Goal: Transaction & Acquisition: Purchase product/service

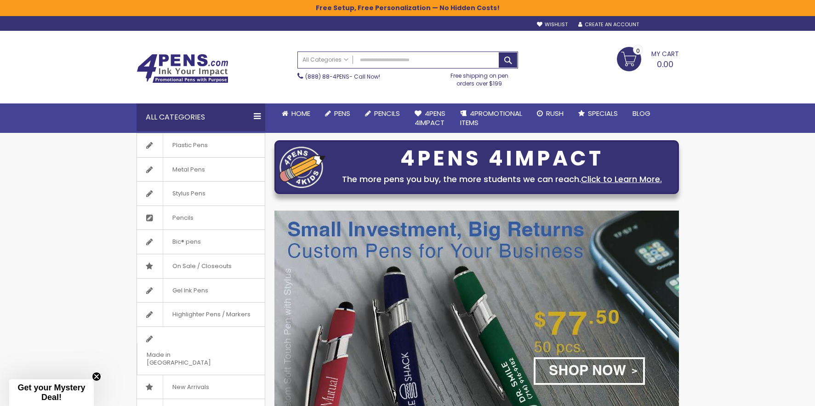
click at [670, 25] on div "Sign In" at bounding box center [663, 25] width 30 height 7
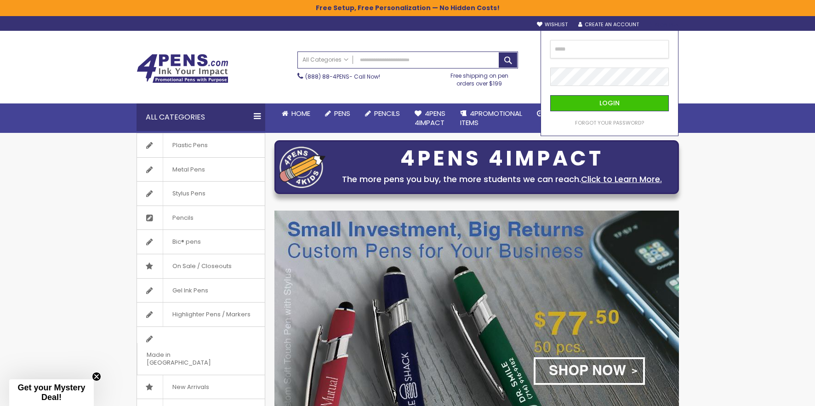
click at [620, 48] on input "email" at bounding box center [609, 49] width 119 height 18
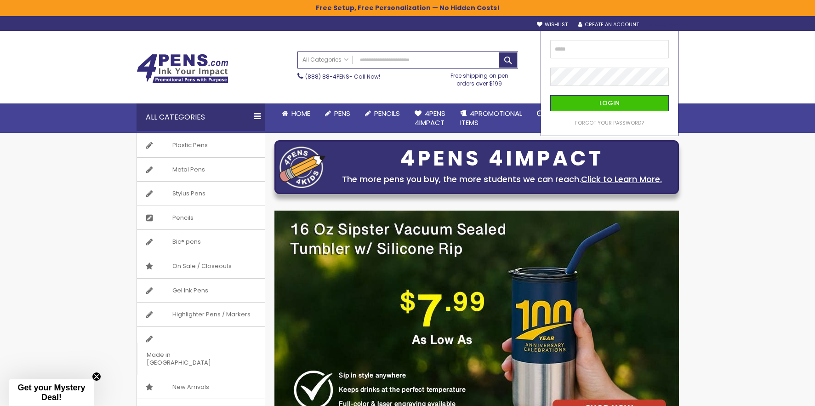
click at [547, 94] on div "Login Forgot Your Password?" at bounding box center [610, 83] width 138 height 106
click at [567, 46] on input "email" at bounding box center [609, 49] width 119 height 18
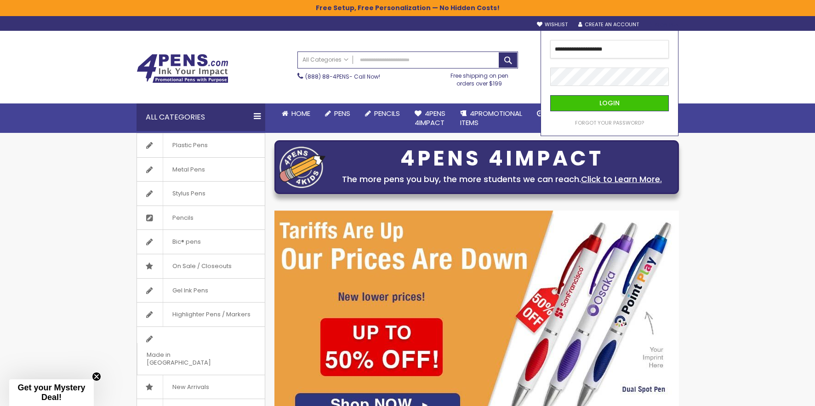
type input "**********"
click at [610, 103] on button "Login" at bounding box center [609, 103] width 119 height 16
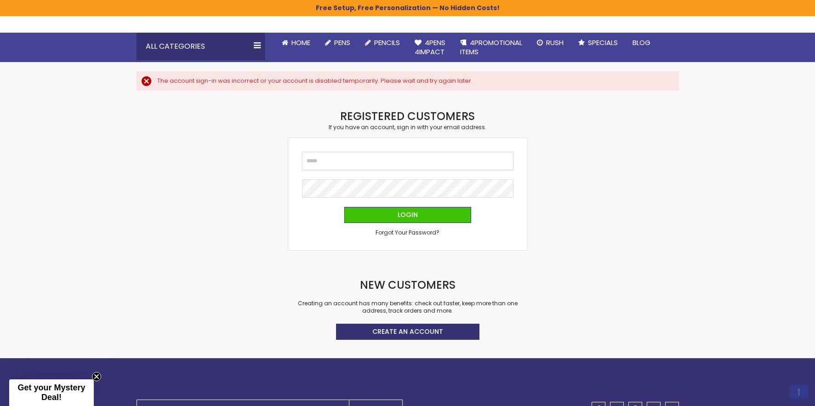
scroll to position [81, 0]
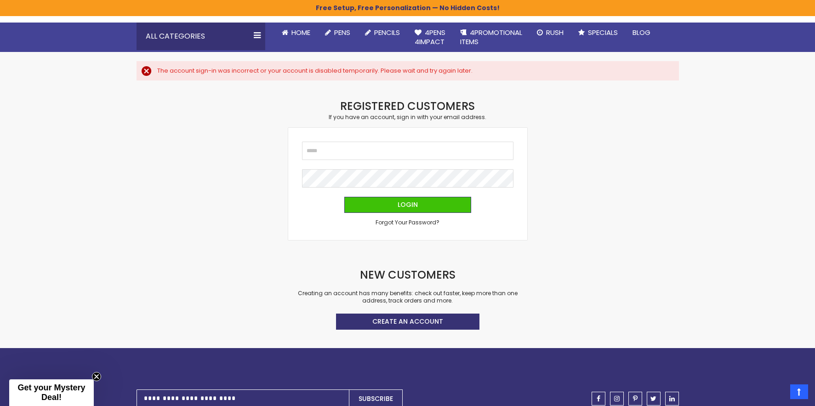
click at [507, 229] on div "Email Password Login Forgot Your Password?" at bounding box center [407, 184] width 239 height 112
click at [425, 220] on span "Forgot Your Password?" at bounding box center [408, 222] width 64 height 8
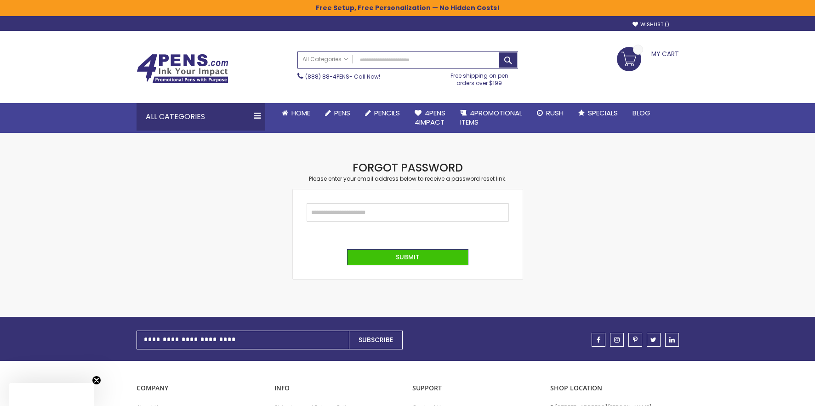
click at [397, 222] on fieldset "Email" at bounding box center [408, 217] width 202 height 28
click at [400, 213] on input "Email" at bounding box center [408, 212] width 202 height 18
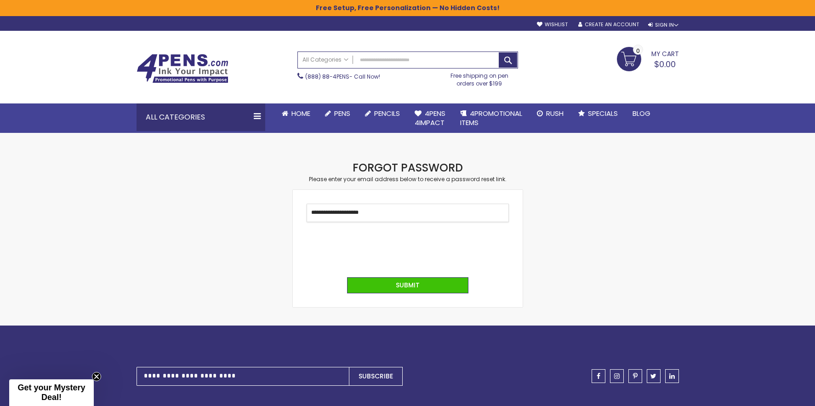
type input "**********"
click at [407, 284] on button "Submit" at bounding box center [407, 285] width 121 height 16
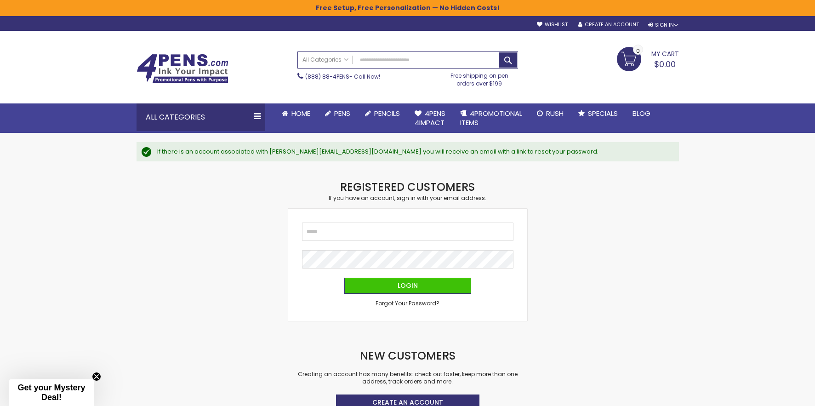
click at [558, 228] on div "Checkout as a new customer Creating an account has many benefits: See order and…" at bounding box center [408, 304] width 552 height 249
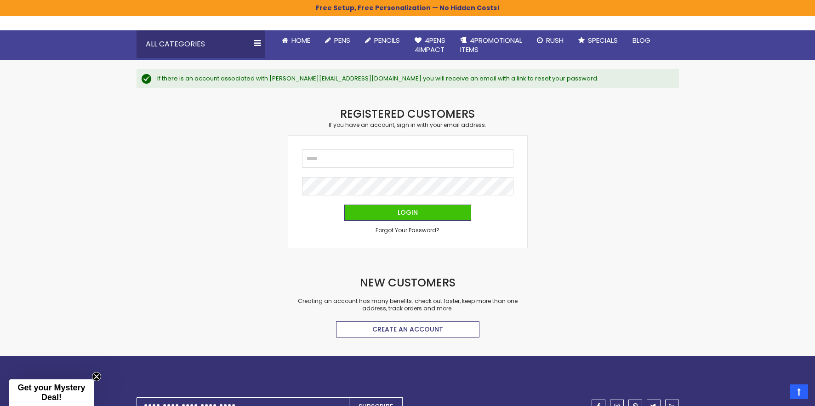
click at [435, 326] on span "Create an Account" at bounding box center [407, 329] width 71 height 9
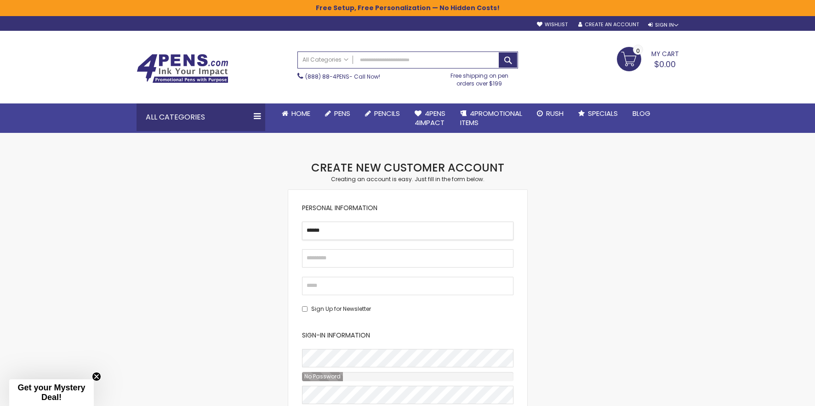
type input "******"
type input "*******"
type input "*****"
click at [329, 258] on input "*******" at bounding box center [407, 258] width 211 height 18
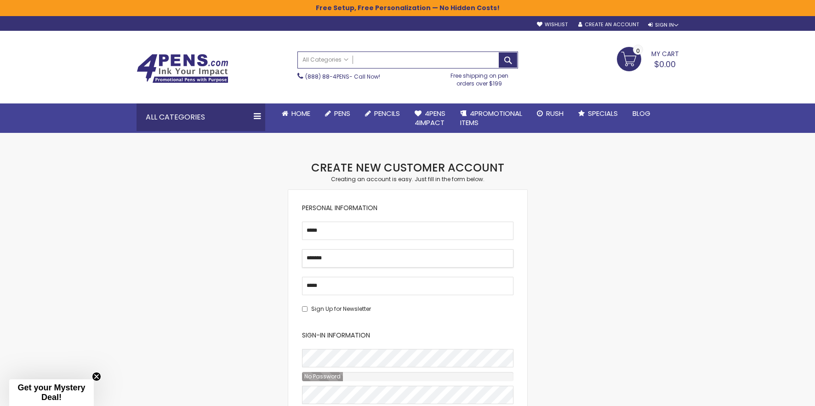
click at [329, 258] on input "*******" at bounding box center [407, 258] width 211 height 18
type input "******"
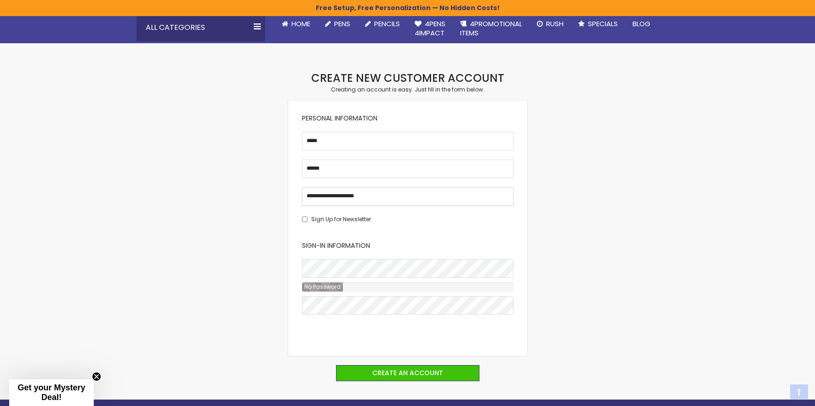
scroll to position [96, 0]
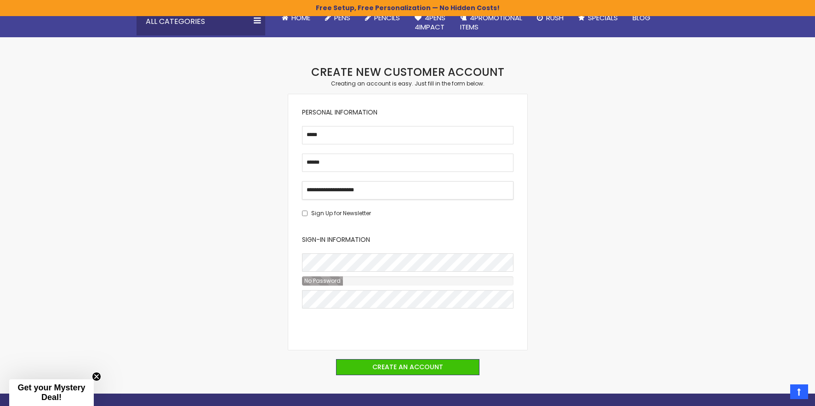
type input "**********"
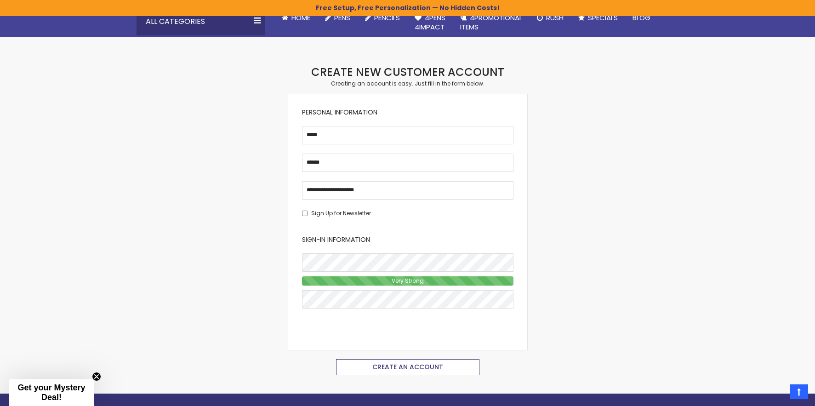
click at [381, 365] on span "Create an Account" at bounding box center [407, 366] width 71 height 9
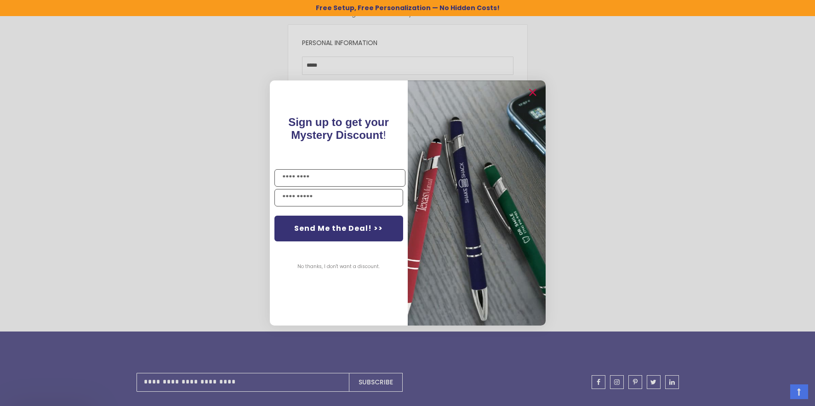
scroll to position [180, 0]
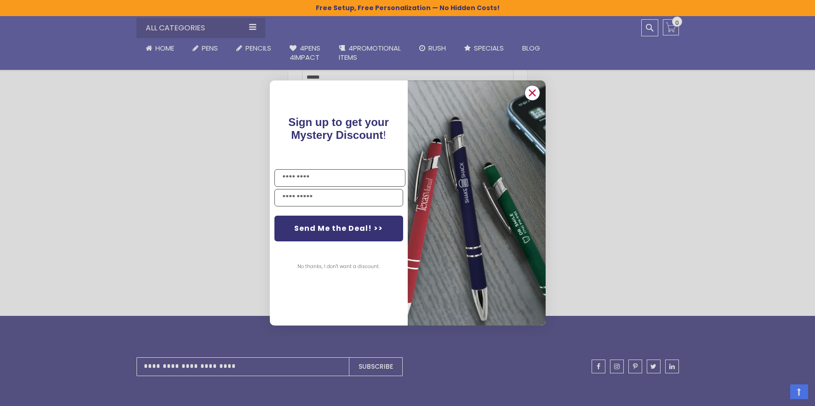
click at [527, 94] on circle "Close dialog" at bounding box center [532, 93] width 14 height 14
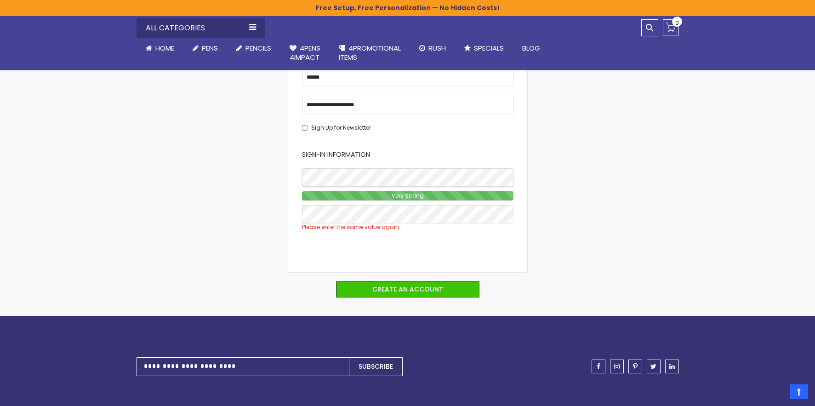
click at [285, 178] on div "Checkout as a new customer Creating an account has many benefits: See order and…" at bounding box center [408, 148] width 552 height 336
click at [369, 294] on button "Create an Account" at bounding box center [407, 289] width 143 height 16
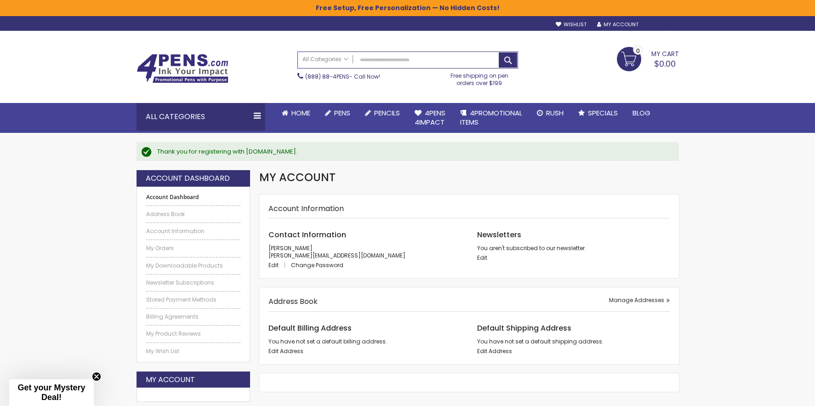
click at [660, 23] on link "Sign Out" at bounding box center [663, 24] width 31 height 7
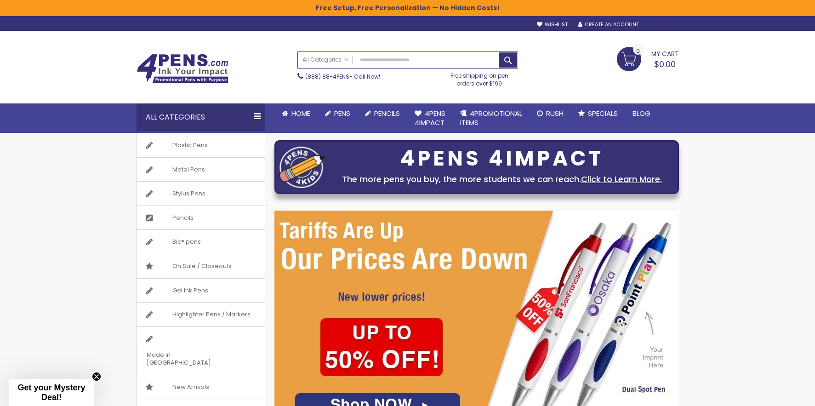
click at [668, 24] on div "Sign In" at bounding box center [663, 25] width 30 height 7
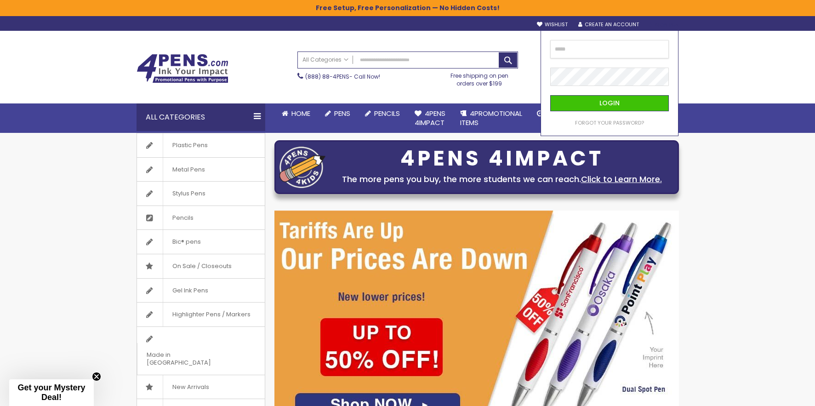
paste input "**********"
type input "**********"
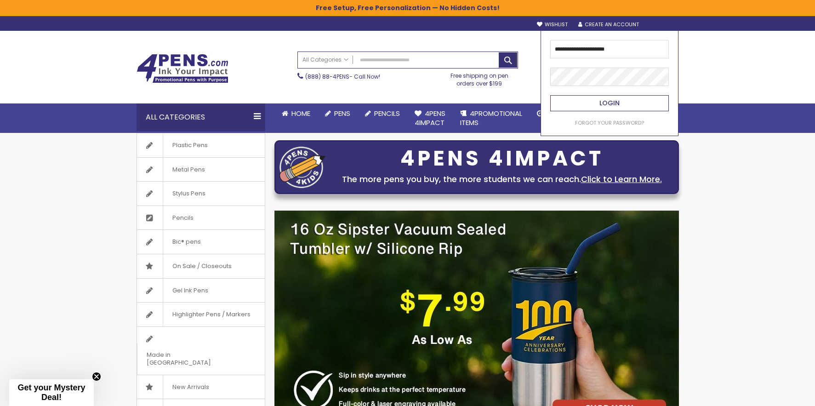
click at [608, 97] on button "Login" at bounding box center [609, 103] width 119 height 16
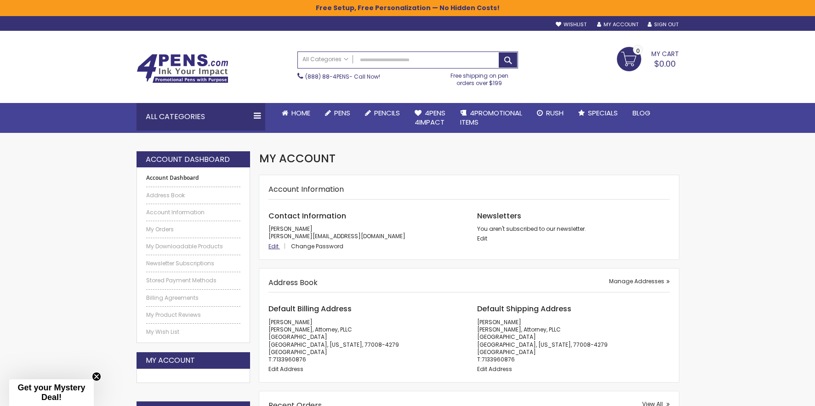
click at [275, 245] on span "Edit" at bounding box center [273, 246] width 10 height 8
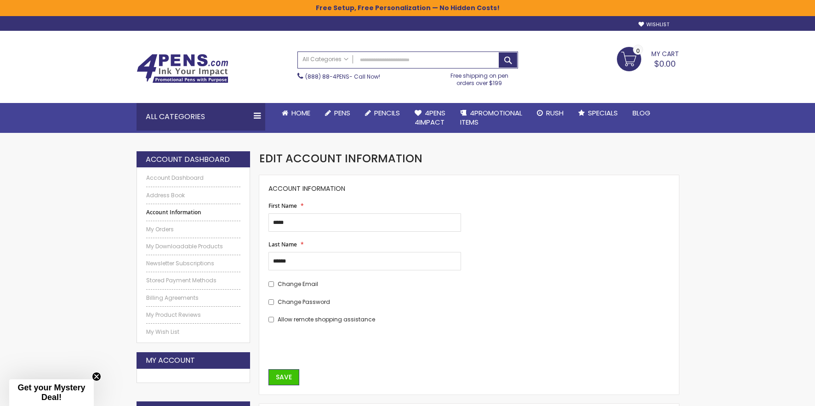
click at [291, 283] on span "Change Email" at bounding box center [298, 284] width 40 height 8
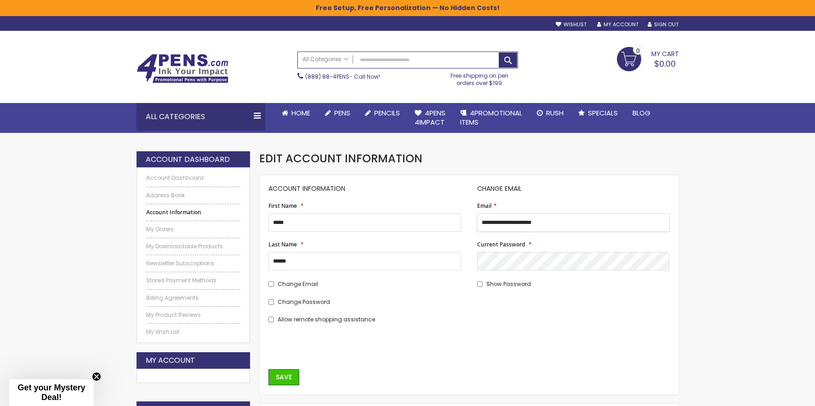
click at [490, 222] on input "**********" at bounding box center [573, 222] width 193 height 18
type input "**********"
click at [279, 372] on span "Save" at bounding box center [284, 376] width 16 height 9
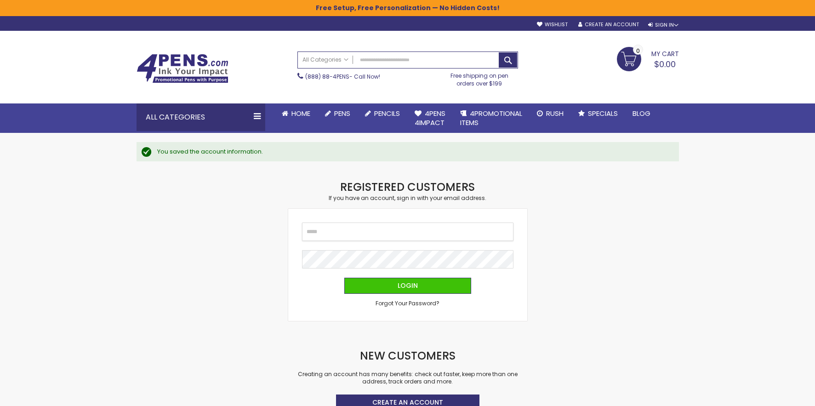
type input "**********"
click at [418, 278] on button "Login" at bounding box center [407, 286] width 127 height 16
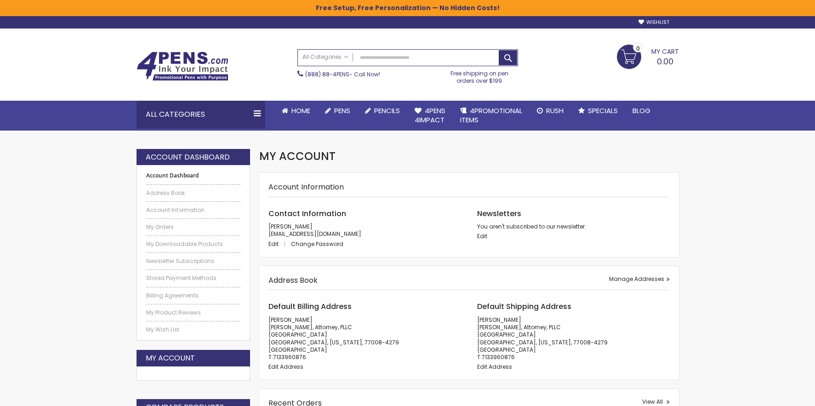
scroll to position [11, 0]
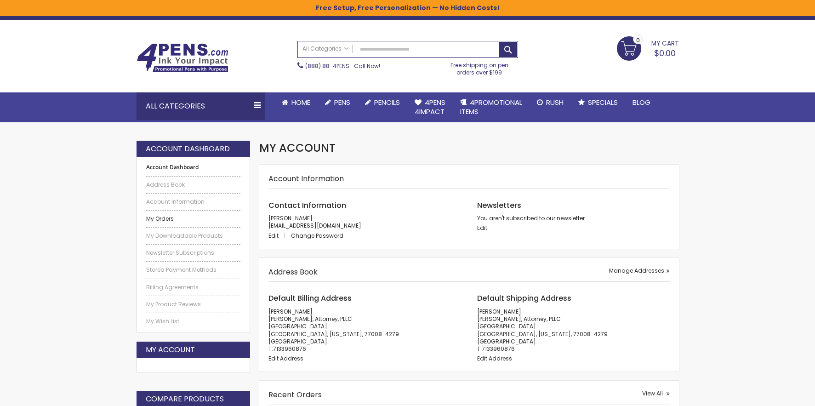
click at [166, 216] on link "My Orders" at bounding box center [193, 218] width 95 height 7
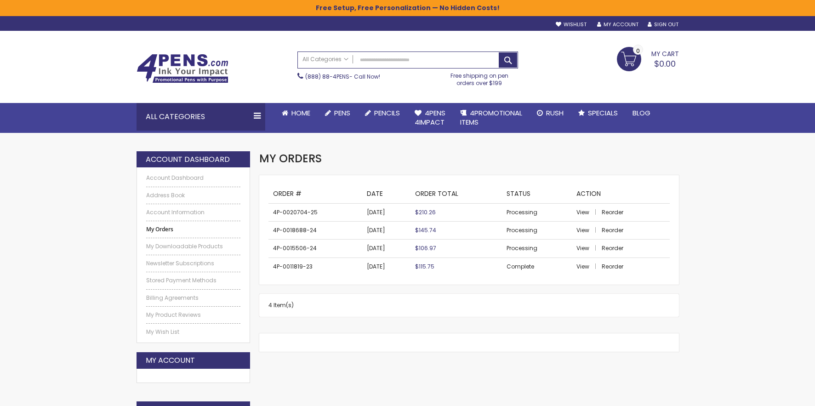
click at [322, 227] on td "4P-0018688-24" at bounding box center [315, 231] width 94 height 18
click at [582, 212] on span "View" at bounding box center [582, 212] width 13 height 8
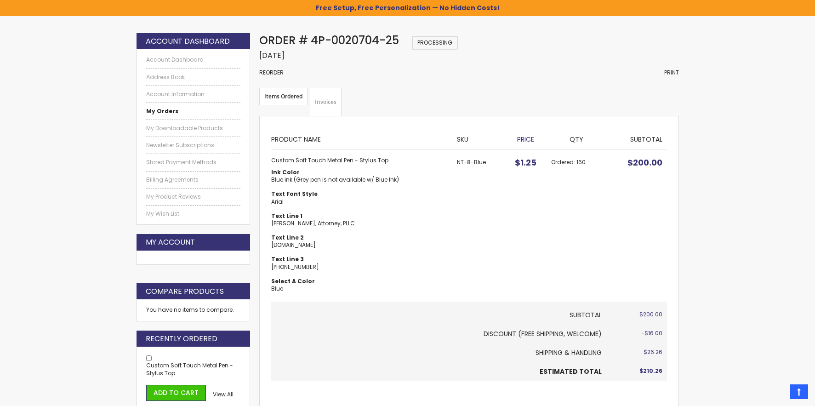
scroll to position [125, 0]
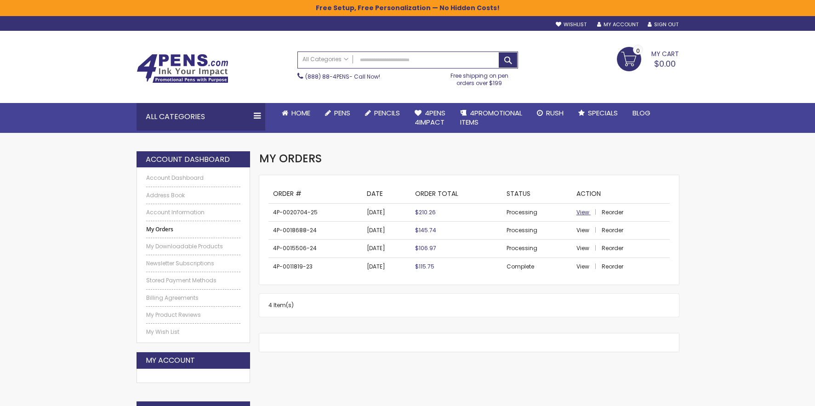
click at [586, 212] on span "View" at bounding box center [582, 212] width 13 height 8
click at [583, 228] on span "View" at bounding box center [582, 230] width 13 height 8
click at [341, 107] on link "Pens" at bounding box center [338, 113] width 40 height 20
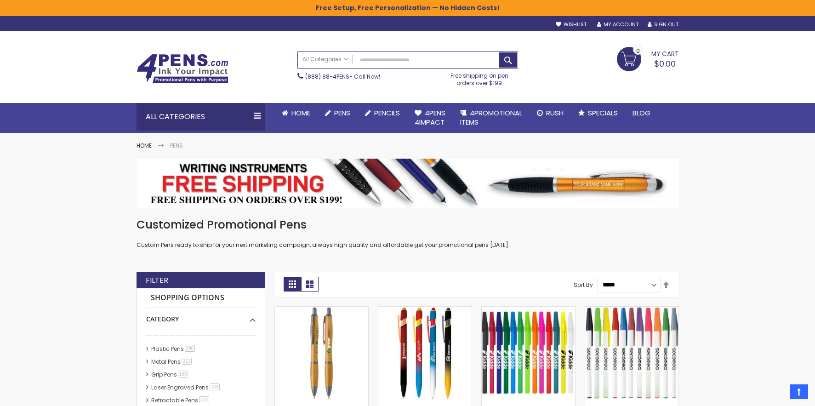
scroll to position [-18, 0]
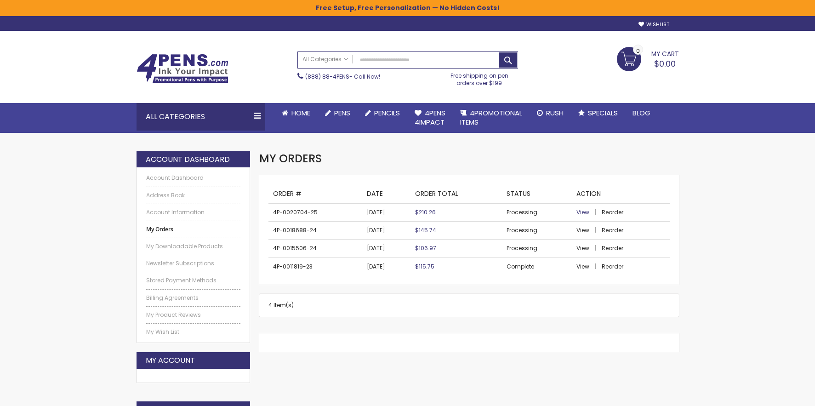
click at [579, 211] on span "View" at bounding box center [582, 212] width 13 height 8
click at [616, 211] on span "Reorder" at bounding box center [613, 212] width 22 height 8
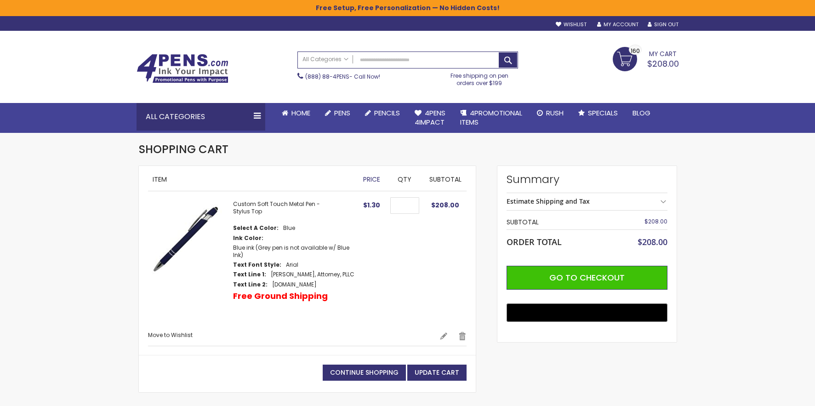
click at [286, 271] on dd "[PERSON_NAME], Attorney, PLLC" at bounding box center [313, 274] width 84 height 7
click at [286, 261] on dd "Arial" at bounding box center [292, 264] width 12 height 7
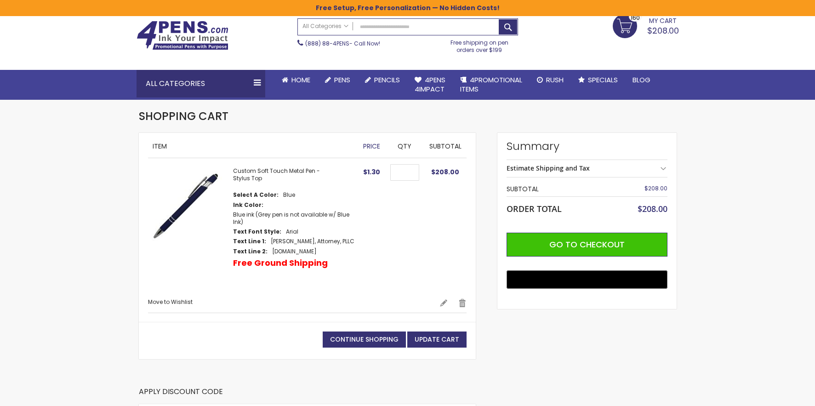
scroll to position [34, 0]
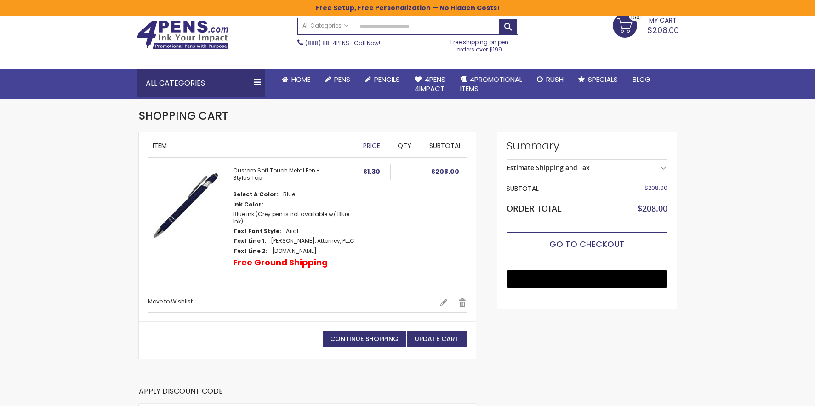
click at [540, 239] on button "Go to Checkout" at bounding box center [587, 244] width 161 height 24
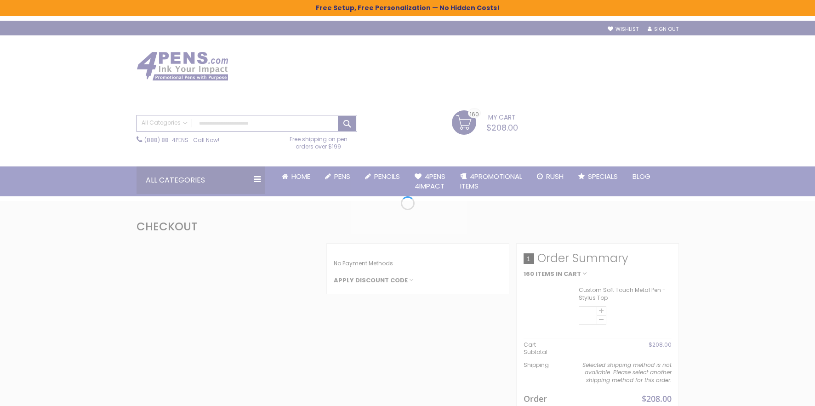
select select "*"
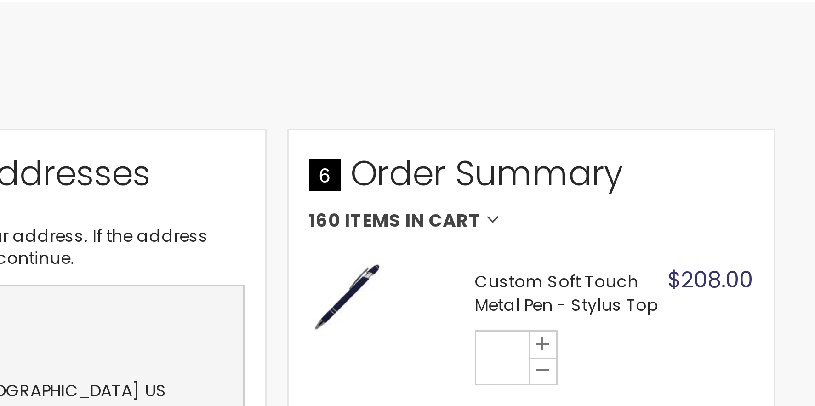
scroll to position [6, 0]
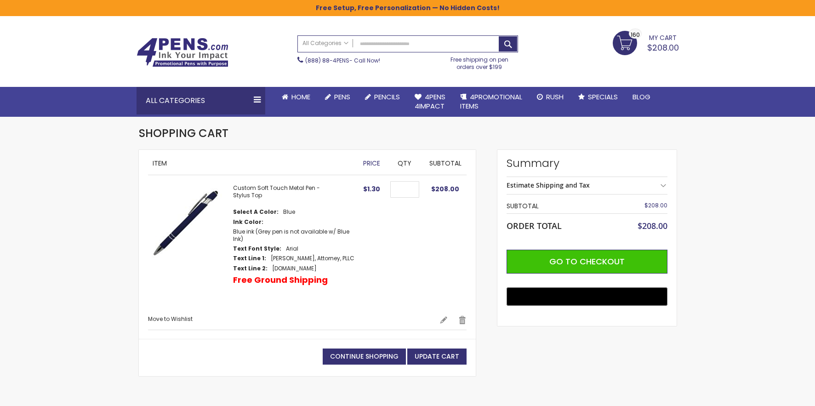
drag, startPoint x: 300, startPoint y: 254, endPoint x: 365, endPoint y: 255, distance: 64.8
click at [365, 255] on tr "Custom Soft Touch Metal Pen - Stylus Top Select A Color Blue Ink Color Text Fon…" at bounding box center [307, 245] width 319 height 140
click at [315, 265] on dd "[DOMAIN_NAME]" at bounding box center [294, 268] width 45 height 7
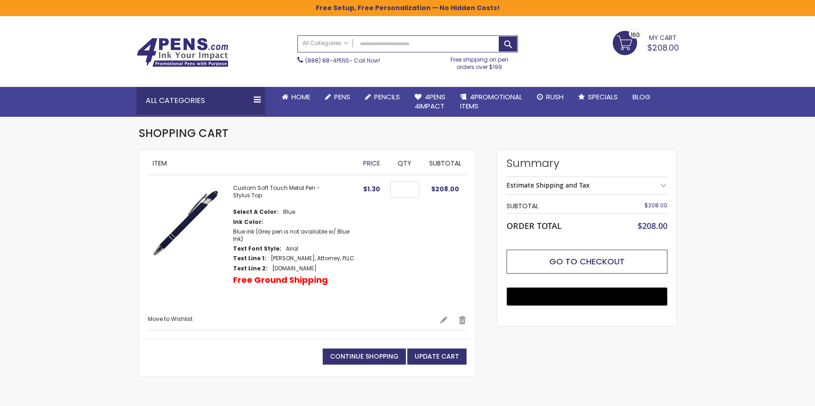
click at [606, 253] on button "Go to Checkout" at bounding box center [587, 262] width 161 height 24
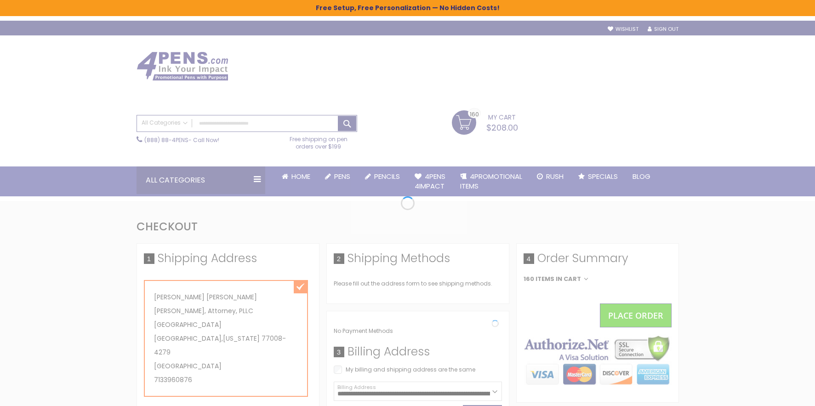
select select "*"
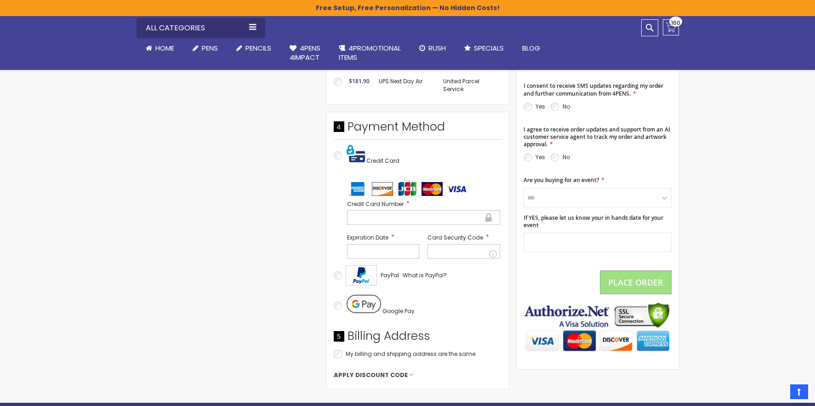
scroll to position [394, 0]
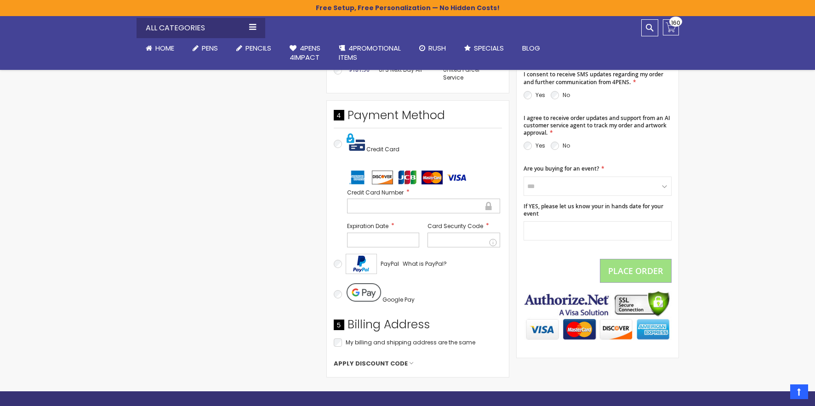
click at [386, 199] on div at bounding box center [423, 206] width 153 height 15
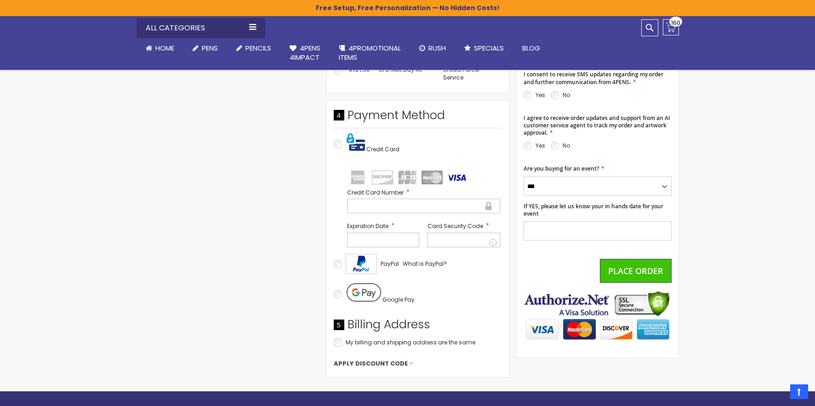
click at [292, 256] on div "Shipping Address Tonya Knauth Tonya L. Knauth, Attorney, PLLC 1402 Heights Boul…" at bounding box center [327, 111] width 380 height 545
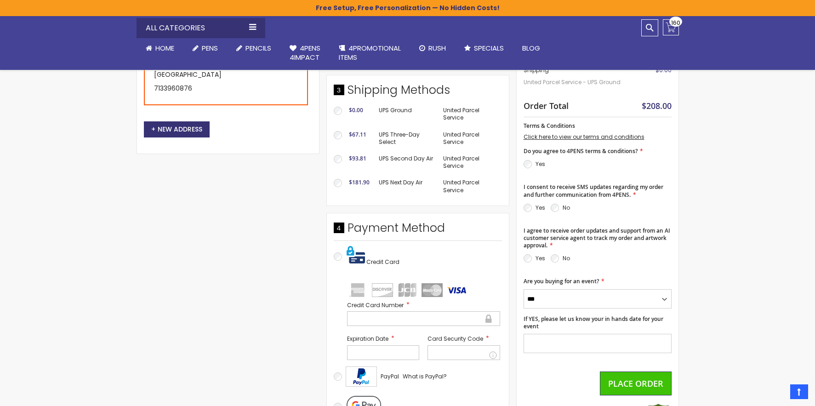
scroll to position [280, 0]
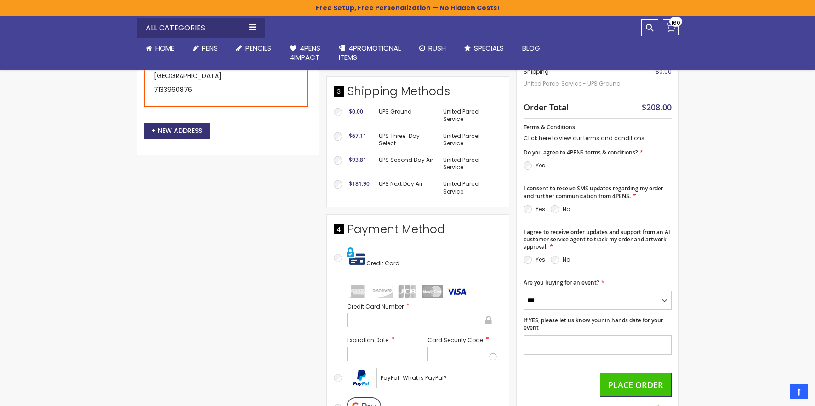
click at [531, 160] on p "Yes" at bounding box center [535, 165] width 22 height 11
click at [550, 204] on section "Yes No" at bounding box center [598, 212] width 148 height 16
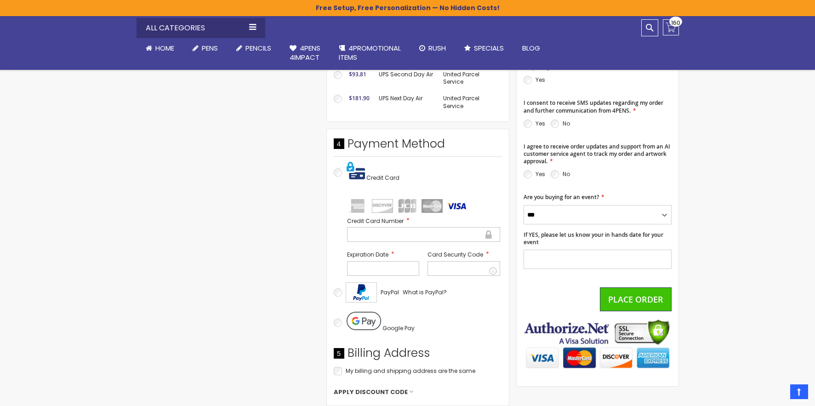
scroll to position [367, 0]
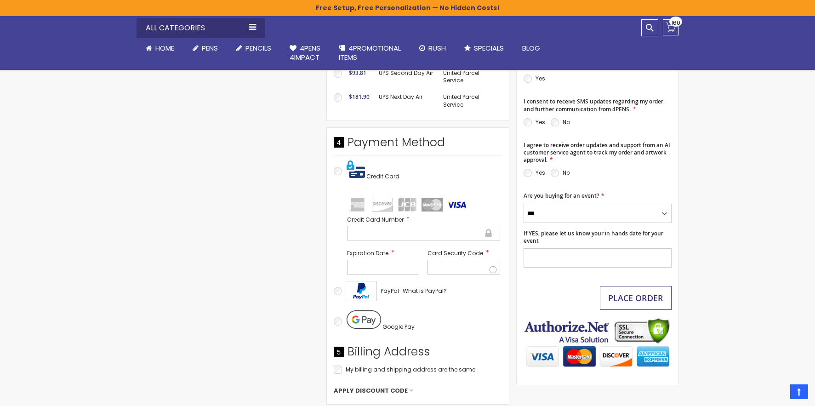
click at [623, 292] on span "Place Order" at bounding box center [635, 297] width 55 height 11
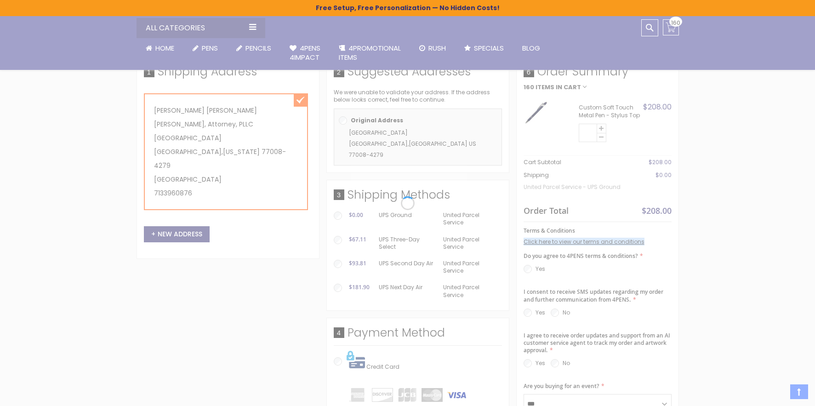
scroll to position [159, 0]
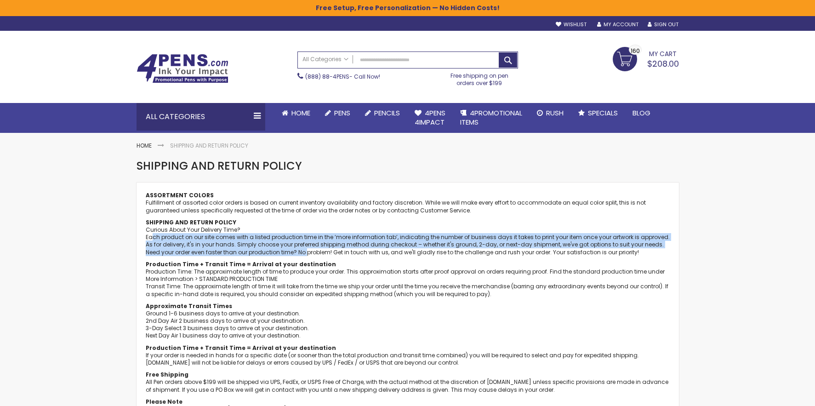
drag, startPoint x: 153, startPoint y: 235, endPoint x: 291, endPoint y: 249, distance: 139.1
click at [291, 249] on p "Curious About Your Delivery Time? Each product on our site comes with a listed …" at bounding box center [408, 241] width 524 height 30
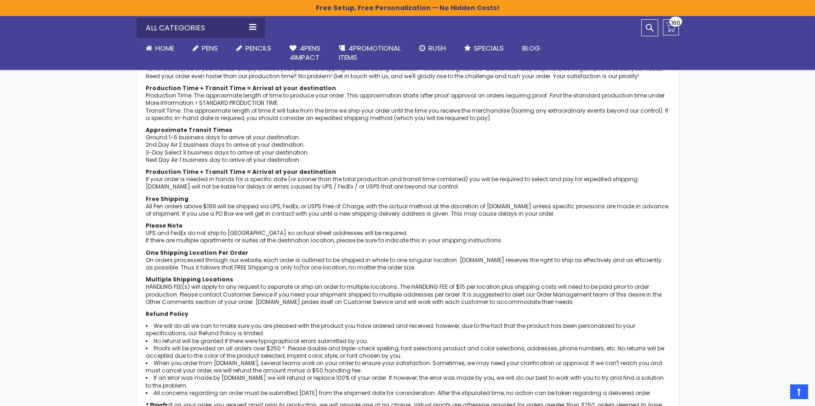
scroll to position [181, 0]
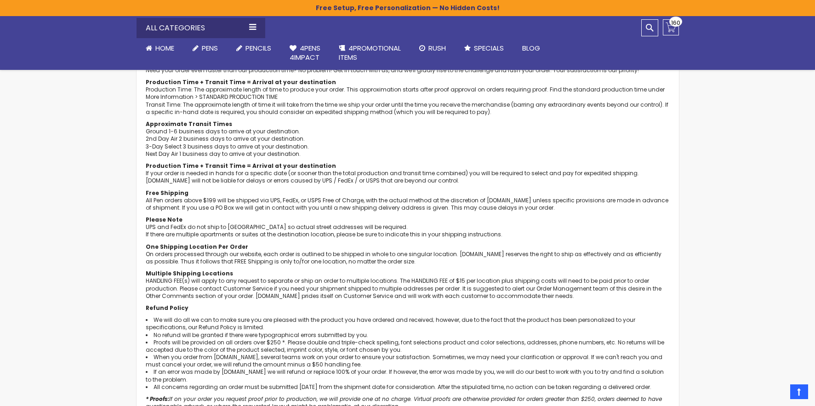
click at [197, 320] on li "We will do all we can to make sure you are pleased with the product you have or…" at bounding box center [408, 323] width 524 height 15
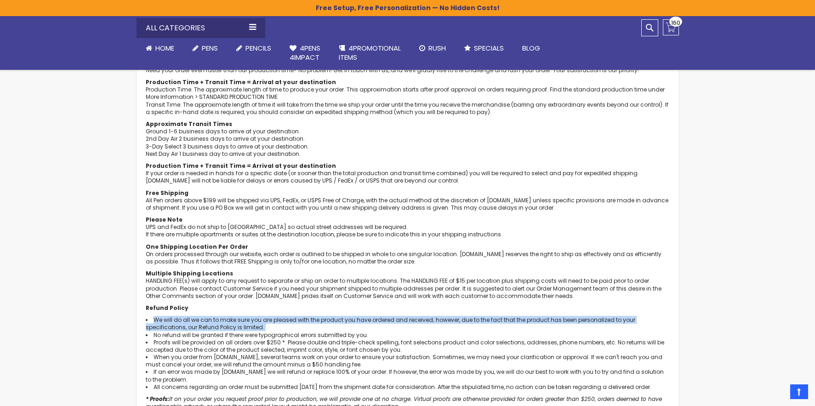
click at [239, 322] on li "We will do all we can to make sure you are pleased with the product you have or…" at bounding box center [408, 323] width 524 height 15
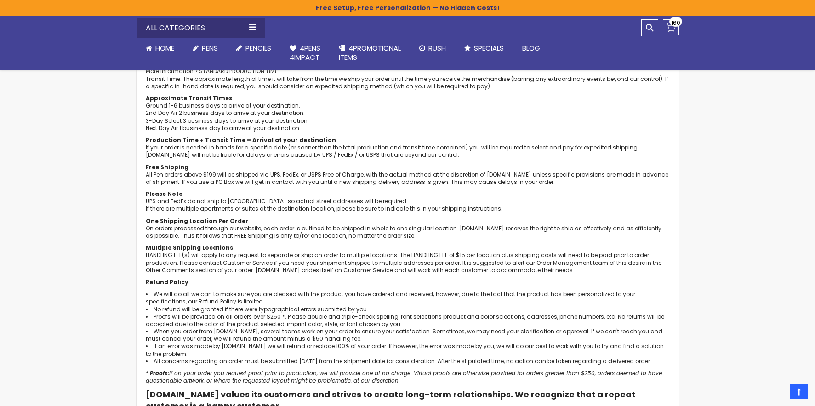
scroll to position [208, 0]
drag, startPoint x: 190, startPoint y: 300, endPoint x: 201, endPoint y: 300, distance: 11.5
click at [201, 300] on li "We will do all we can to make sure you are pleased with the product you have or…" at bounding box center [408, 297] width 524 height 15
drag, startPoint x: 364, startPoint y: 307, endPoint x: 152, endPoint y: 303, distance: 211.9
click at [152, 305] on li "No refund will be granted if there were typographical errors submitted by you." at bounding box center [408, 308] width 524 height 7
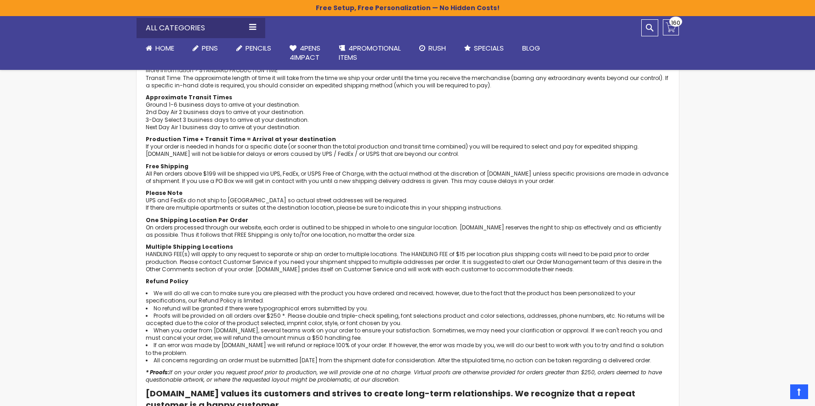
click at [188, 313] on li "Proofs will be provided on all orders over $250 *. Please double and triple-che…" at bounding box center [408, 319] width 524 height 15
drag, startPoint x: 166, startPoint y: 313, endPoint x: 405, endPoint y: 308, distance: 239.1
click at [405, 312] on li "Proofs will be provided on all orders over $250 *. Please double and triple-che…" at bounding box center [408, 319] width 524 height 15
drag, startPoint x: 350, startPoint y: 308, endPoint x: 183, endPoint y: 305, distance: 166.9
click at [183, 305] on li "No refund will be granted if there were typographical errors submitted by you." at bounding box center [408, 308] width 524 height 7
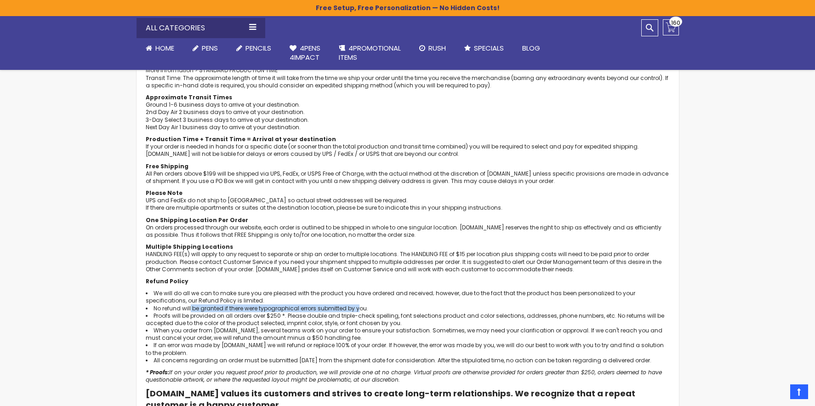
click at [219, 316] on li "Proofs will be provided on all orders over $250 *. Please double and triple-che…" at bounding box center [408, 319] width 524 height 15
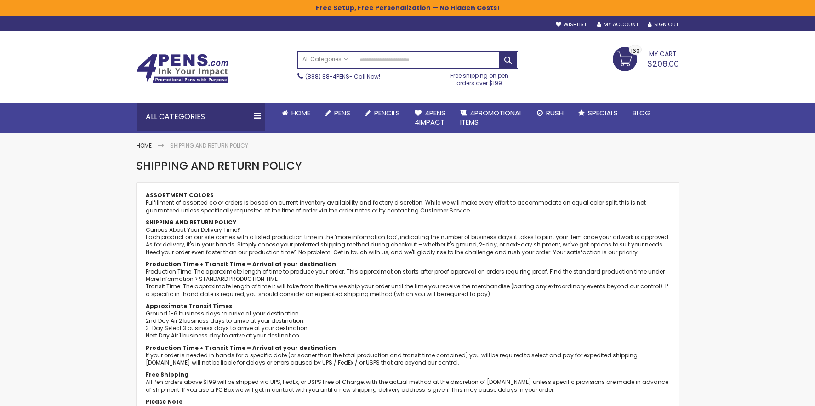
scroll to position [0, 0]
click at [661, 51] on span "My Cart" at bounding box center [663, 53] width 28 height 12
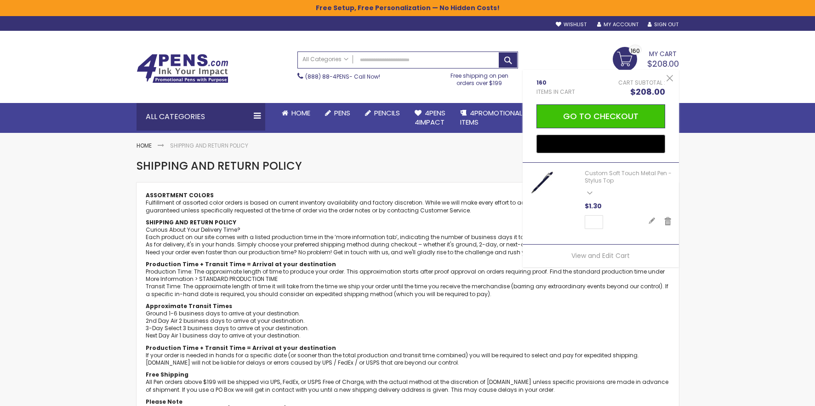
click at [623, 55] on link "My Cart $208.00 160 160 items" at bounding box center [646, 58] width 66 height 23
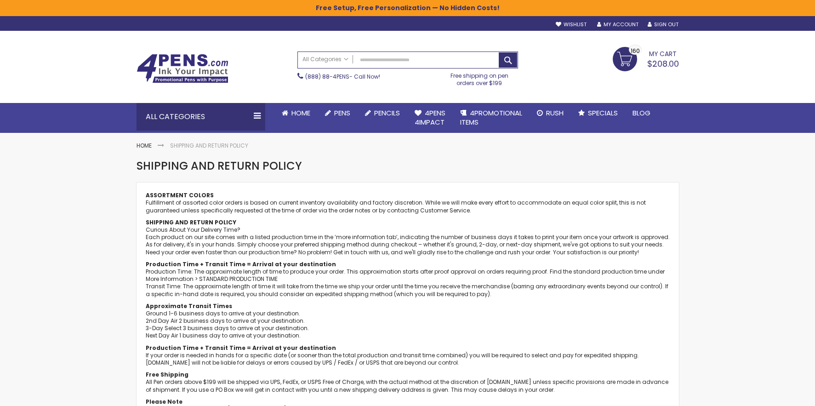
click at [623, 55] on link "My Cart $208.00 160 160 items" at bounding box center [646, 58] width 66 height 23
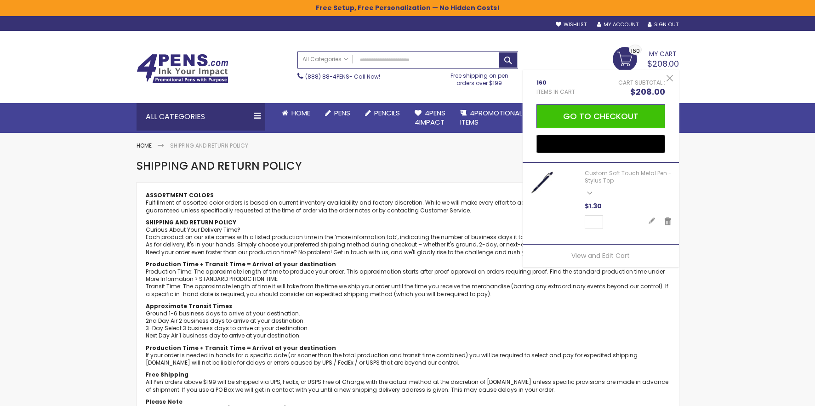
click at [591, 190] on span "See Details" at bounding box center [628, 194] width 87 height 10
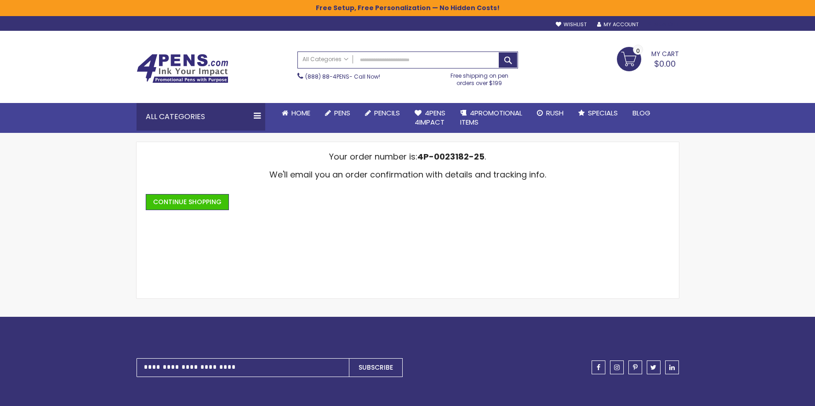
click at [670, 22] on link "Sign Out" at bounding box center [663, 24] width 31 height 7
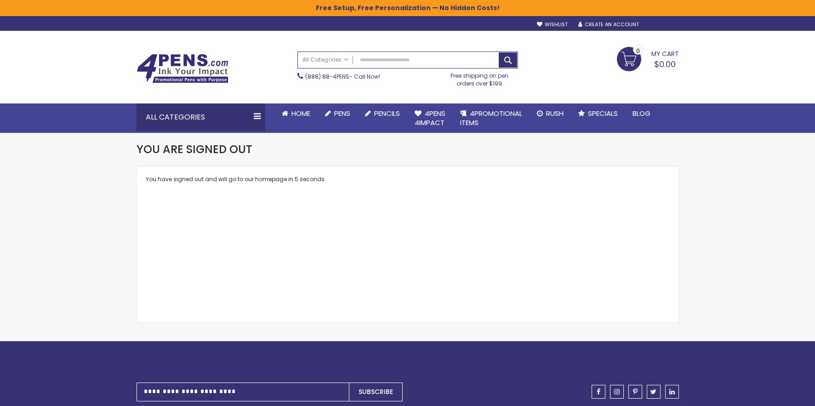
click at [676, 27] on div "Sign In" at bounding box center [663, 25] width 30 height 7
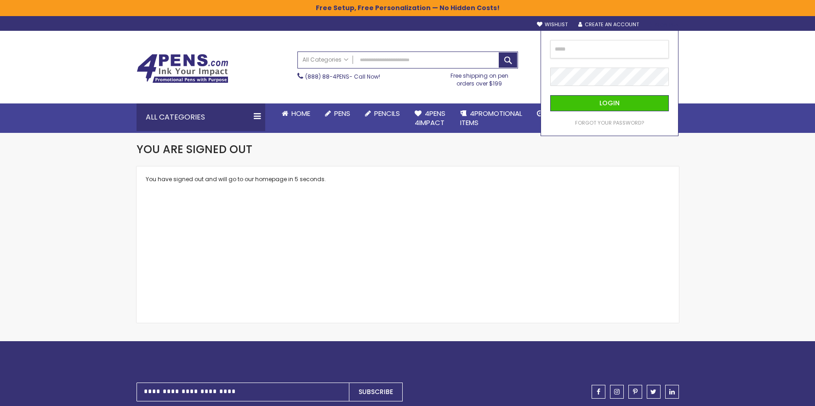
type input "**********"
click at [616, 102] on span "Login" at bounding box center [609, 102] width 20 height 9
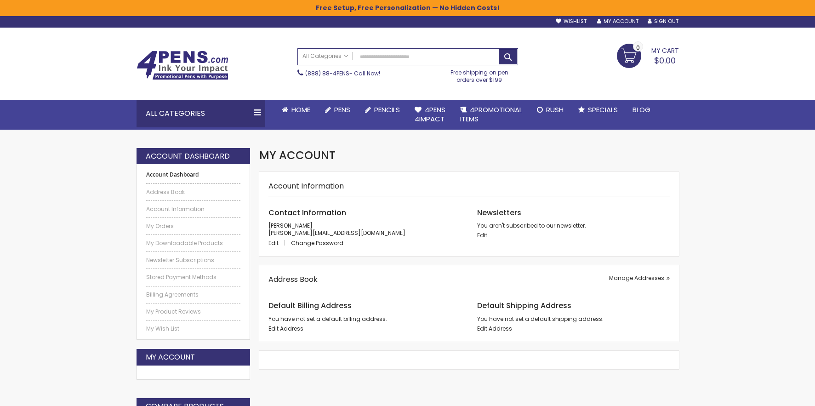
scroll to position [4, 0]
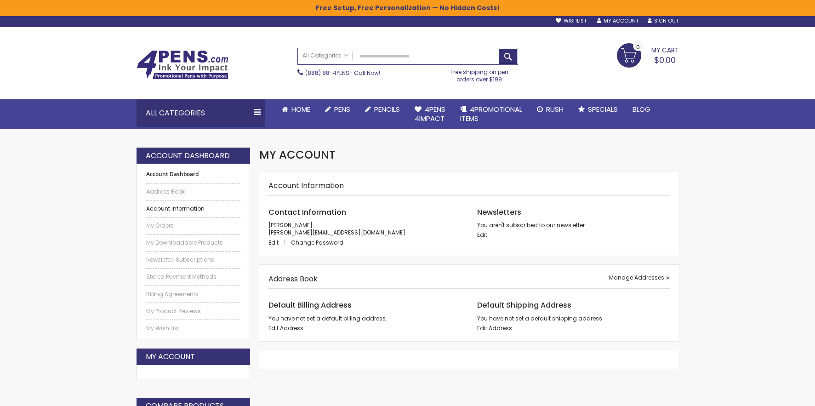
click at [172, 208] on link "Account Information" at bounding box center [193, 208] width 95 height 7
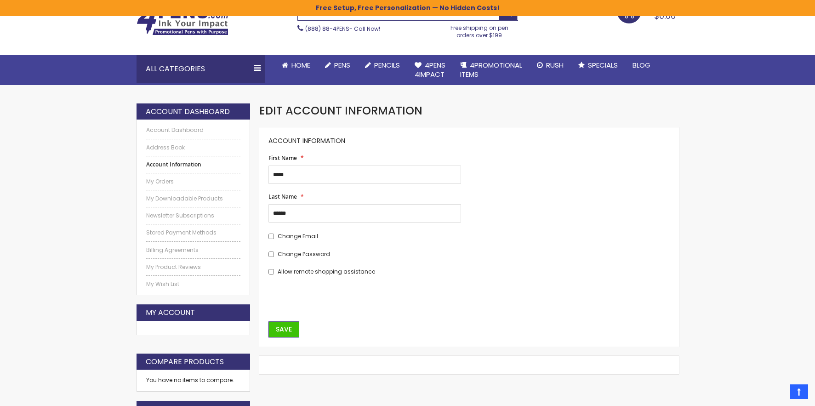
scroll to position [48, 0]
click at [183, 212] on link "Newsletter Subscriptions" at bounding box center [193, 215] width 95 height 7
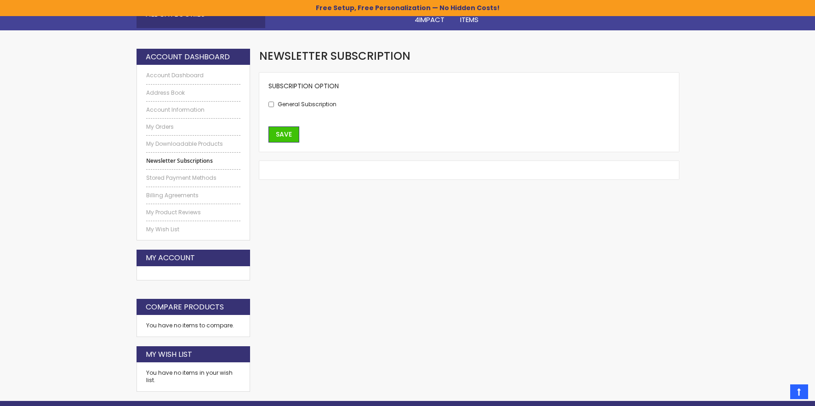
scroll to position [78, 0]
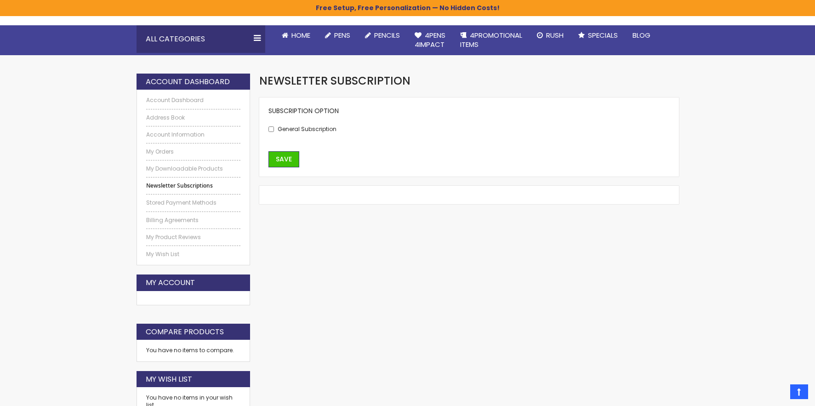
click at [177, 291] on div at bounding box center [194, 298] width 114 height 14
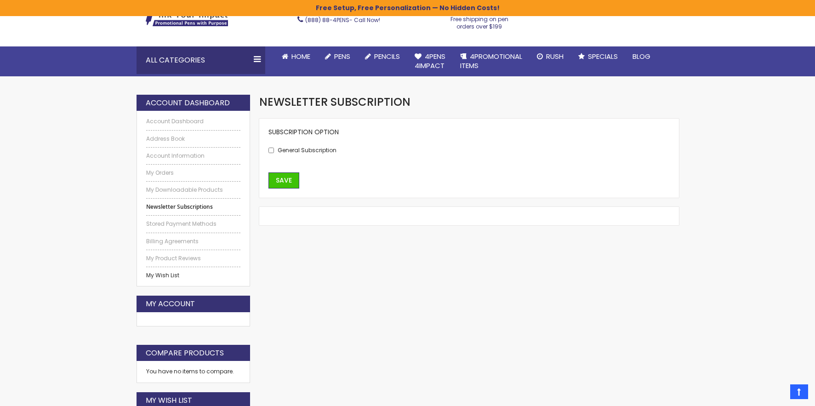
scroll to position [57, 0]
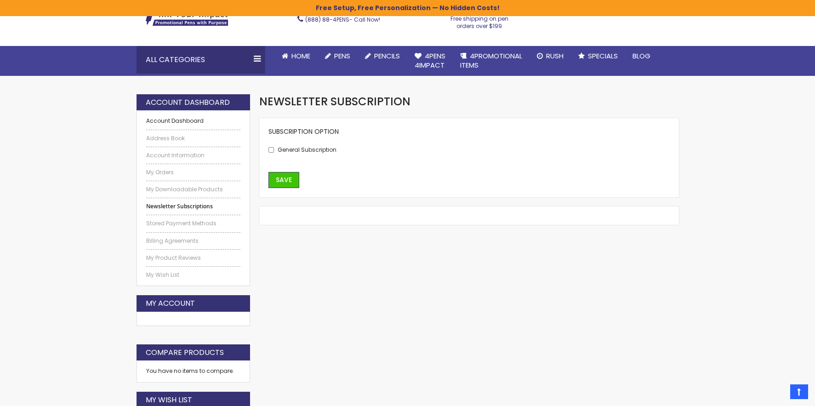
click at [178, 119] on link "Account Dashboard" at bounding box center [193, 120] width 95 height 7
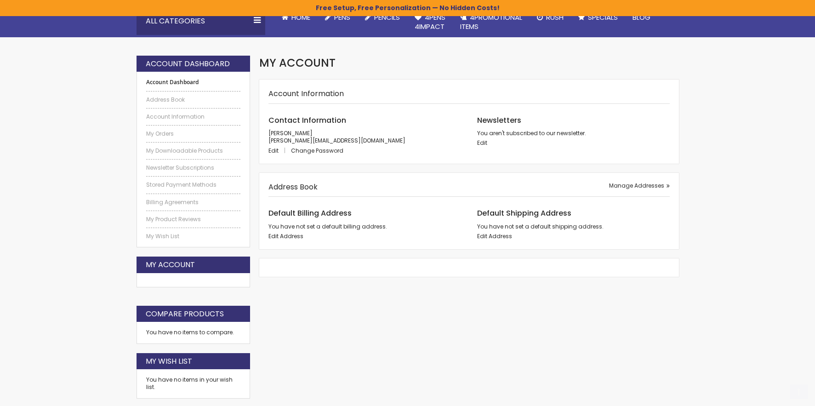
scroll to position [107, 0]
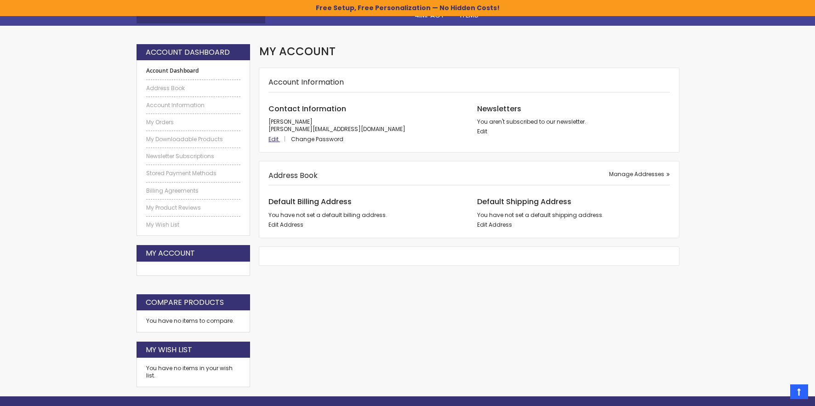
click at [272, 139] on span "Edit" at bounding box center [273, 139] width 10 height 8
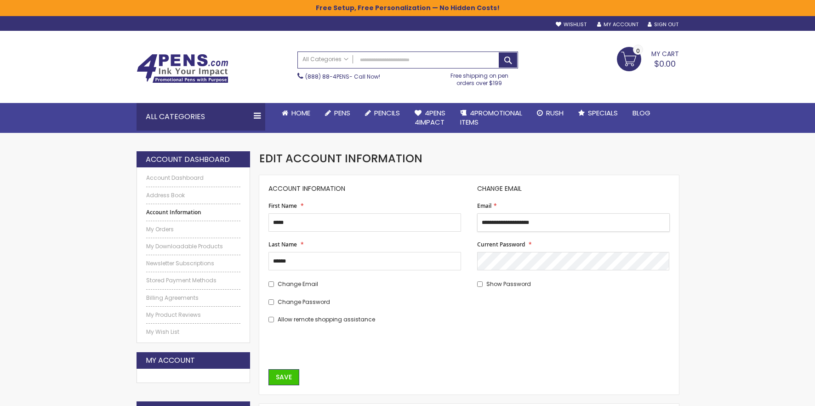
click at [486, 220] on input "**********" at bounding box center [573, 222] width 193 height 18
type input "**********"
click at [288, 224] on input "*****" at bounding box center [364, 222] width 193 height 18
click at [281, 378] on button "Save" at bounding box center [283, 377] width 31 height 16
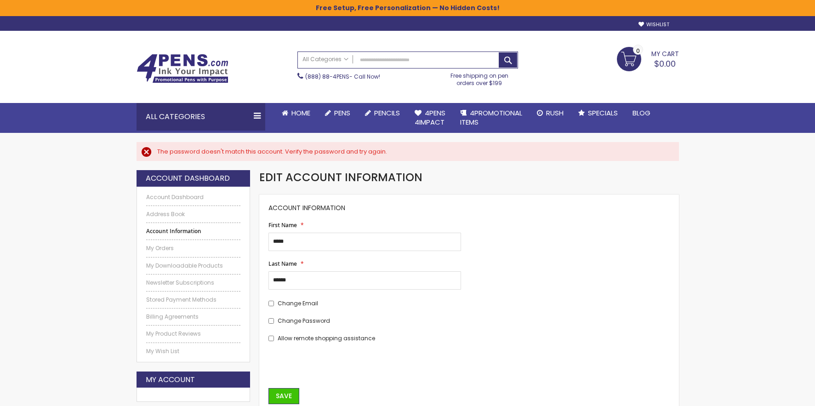
scroll to position [10, 0]
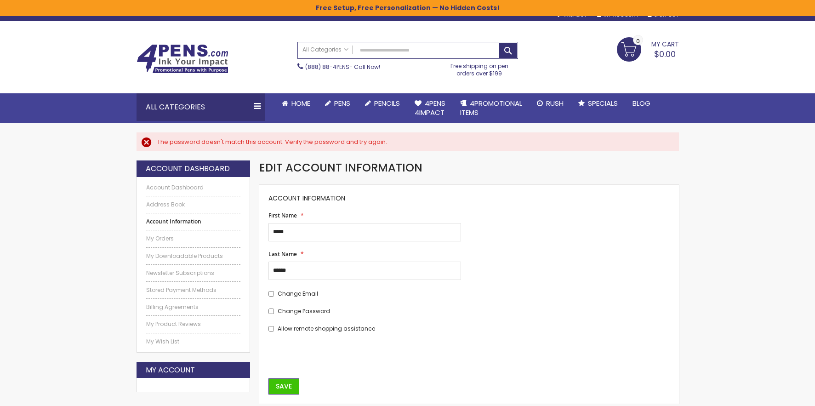
click at [301, 290] on span "Change Email" at bounding box center [298, 294] width 40 height 8
click at [495, 228] on input "**********" at bounding box center [573, 232] width 193 height 18
click at [495, 226] on input "**********" at bounding box center [573, 232] width 193 height 18
type input "**********"
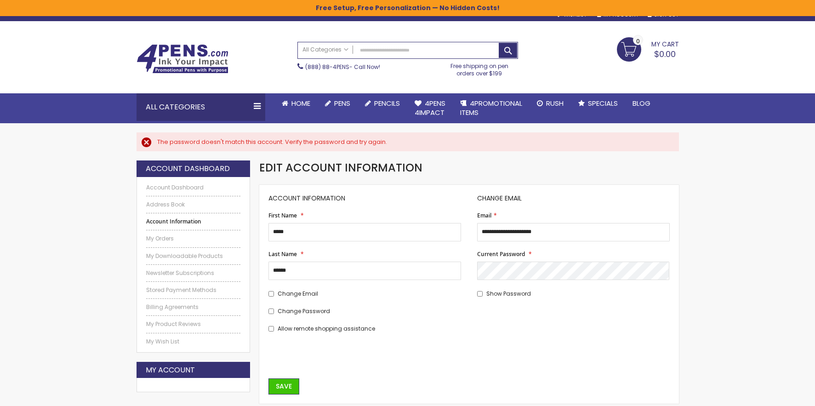
click at [432, 360] on form "Account Information First Name ***** Last Name ****** Change Email Change Passw…" at bounding box center [468, 294] width 419 height 219
click at [484, 293] on div "Show Password" at bounding box center [573, 293] width 193 height 8
click at [483, 293] on div "Show Password" at bounding box center [573, 293] width 193 height 8
click at [287, 386] on span "Save" at bounding box center [284, 386] width 16 height 9
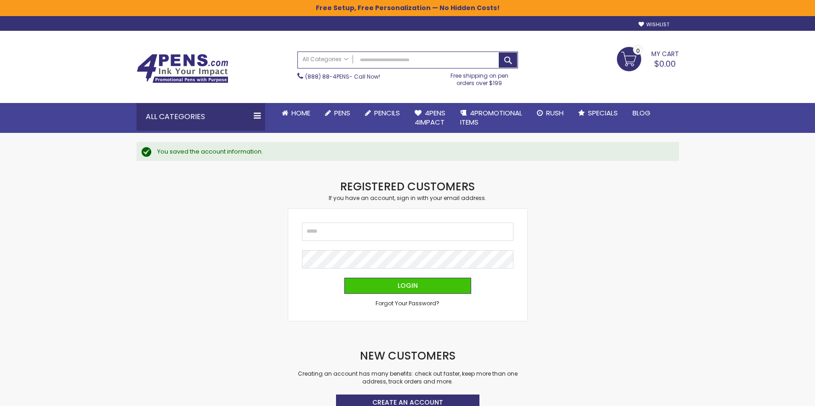
click at [593, 262] on div "Checkout as a new customer Creating an account has many benefits: See order and…" at bounding box center [408, 303] width 552 height 249
